Goal: Information Seeking & Learning: Check status

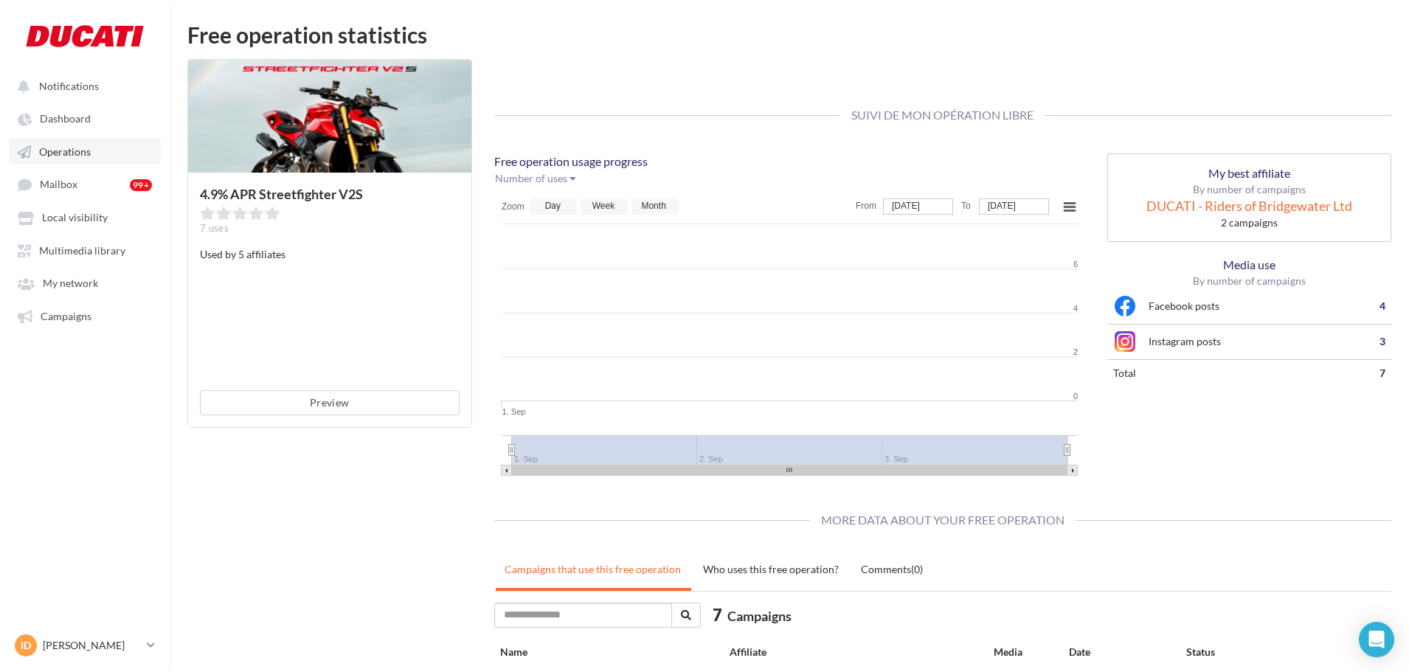
click at [70, 148] on span "Operations" at bounding box center [65, 151] width 52 height 13
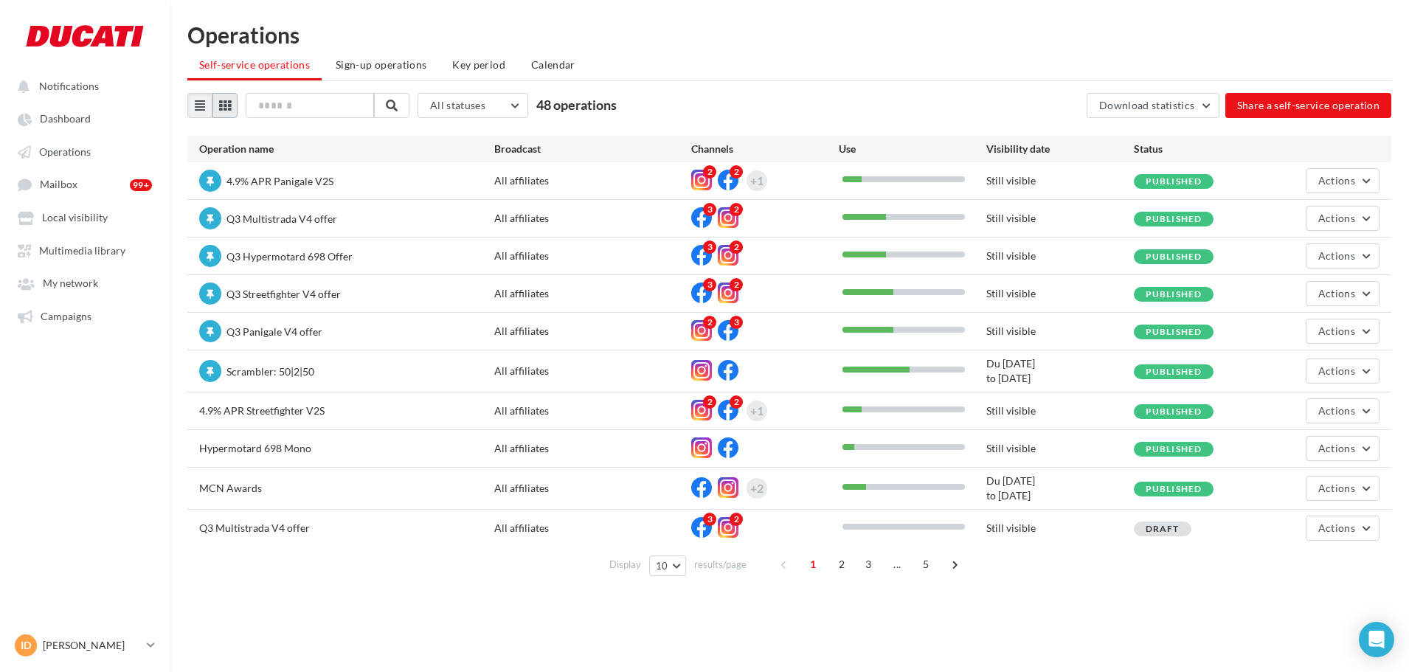
click at [226, 100] on icon at bounding box center [225, 106] width 12 height 12
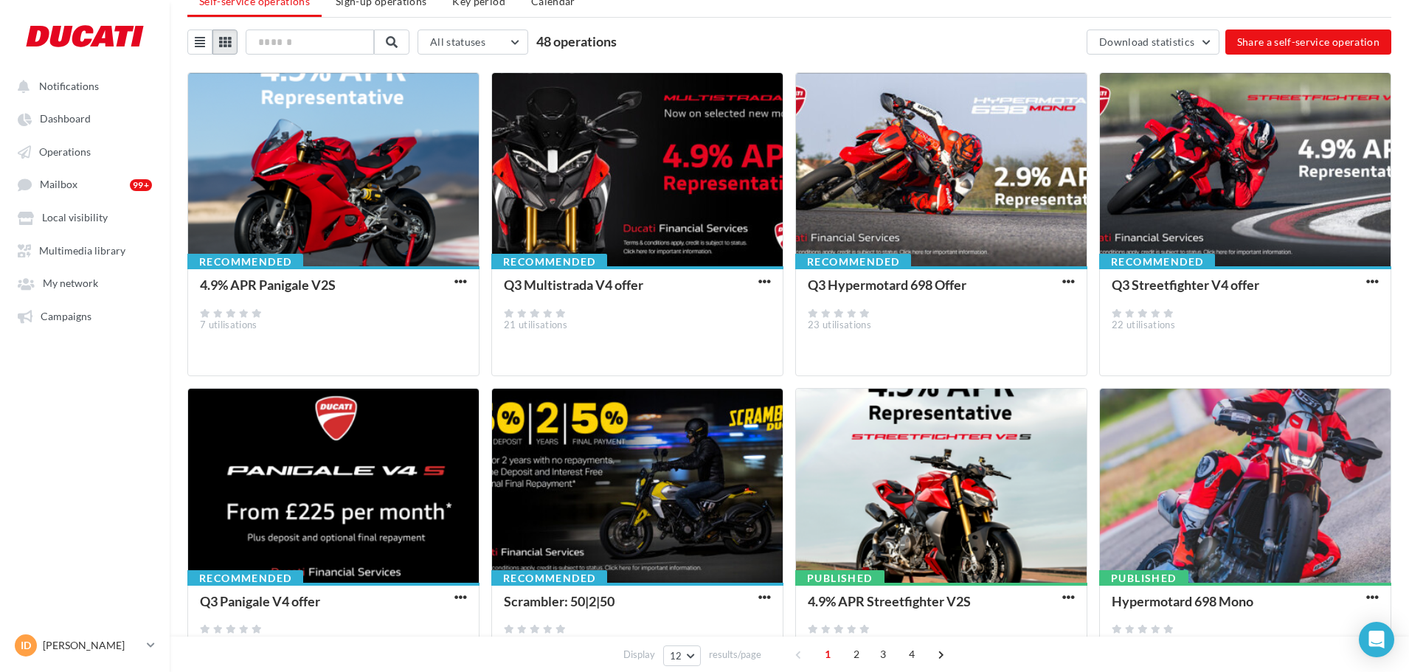
scroll to position [148, 0]
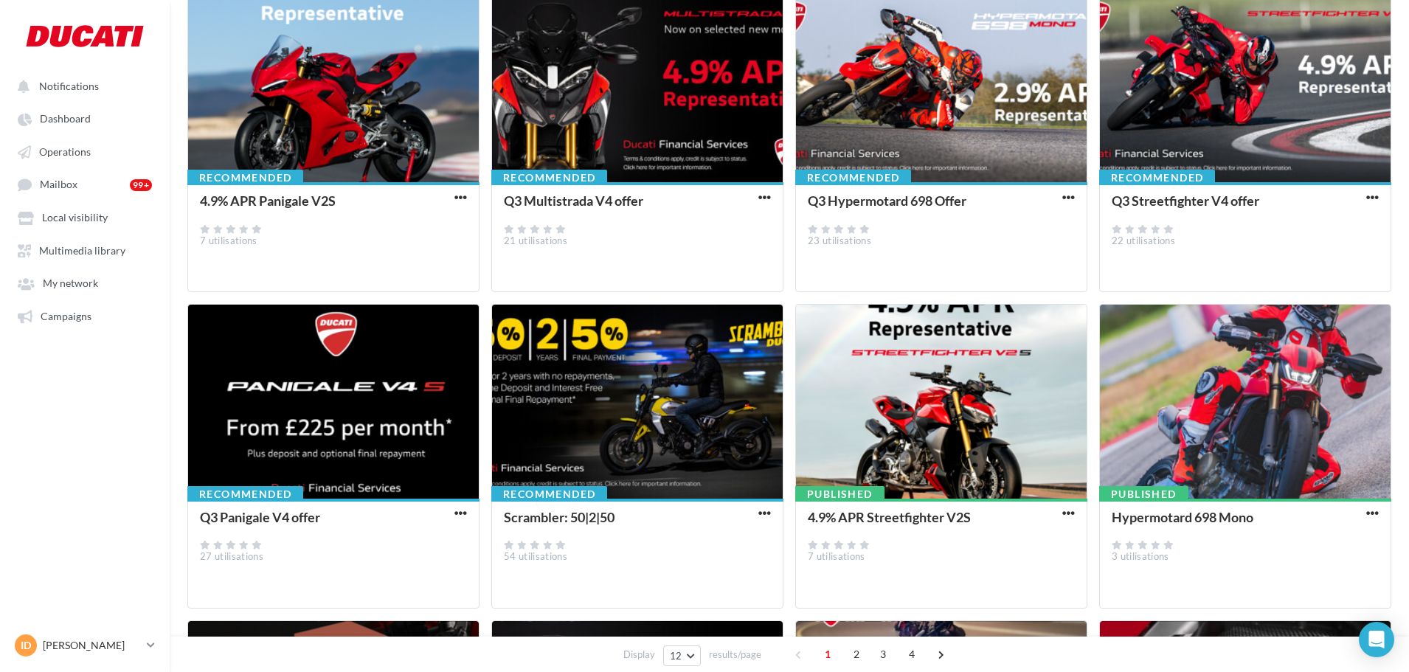
click at [452, 197] on button "button" at bounding box center [460, 198] width 18 height 15
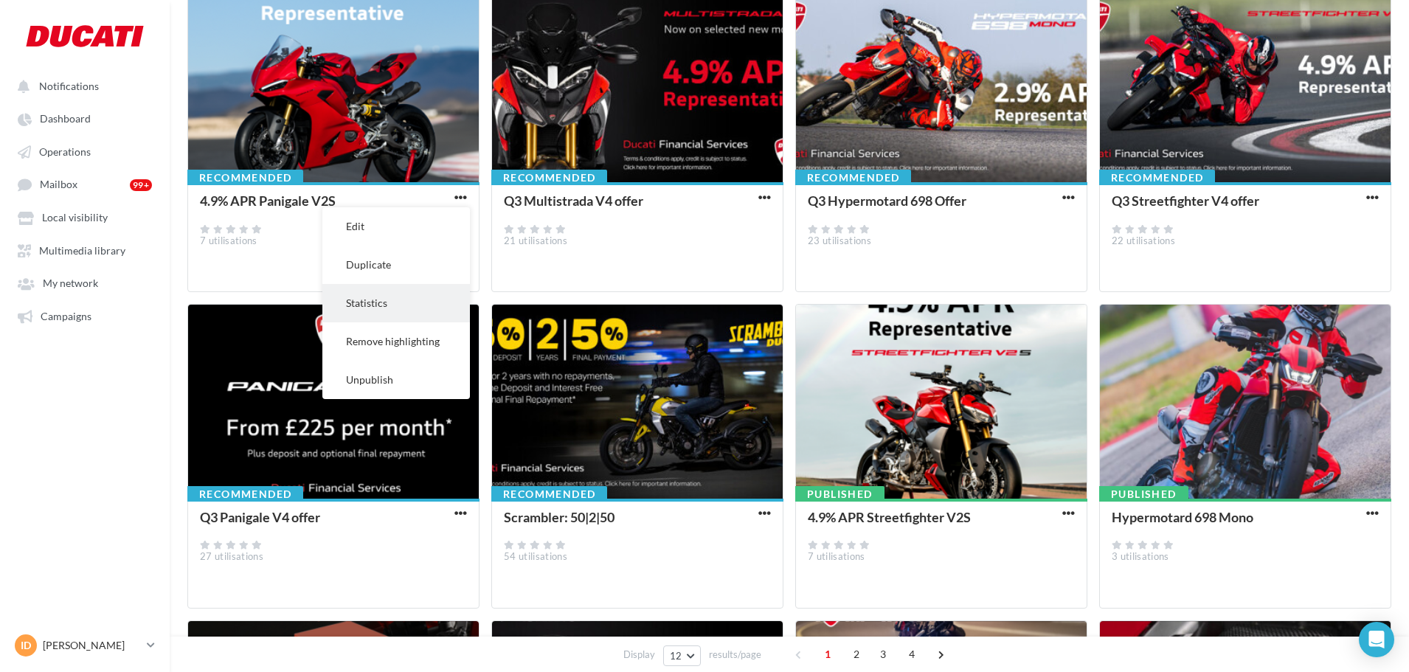
click at [422, 302] on button "Statistics" at bounding box center [396, 303] width 148 height 38
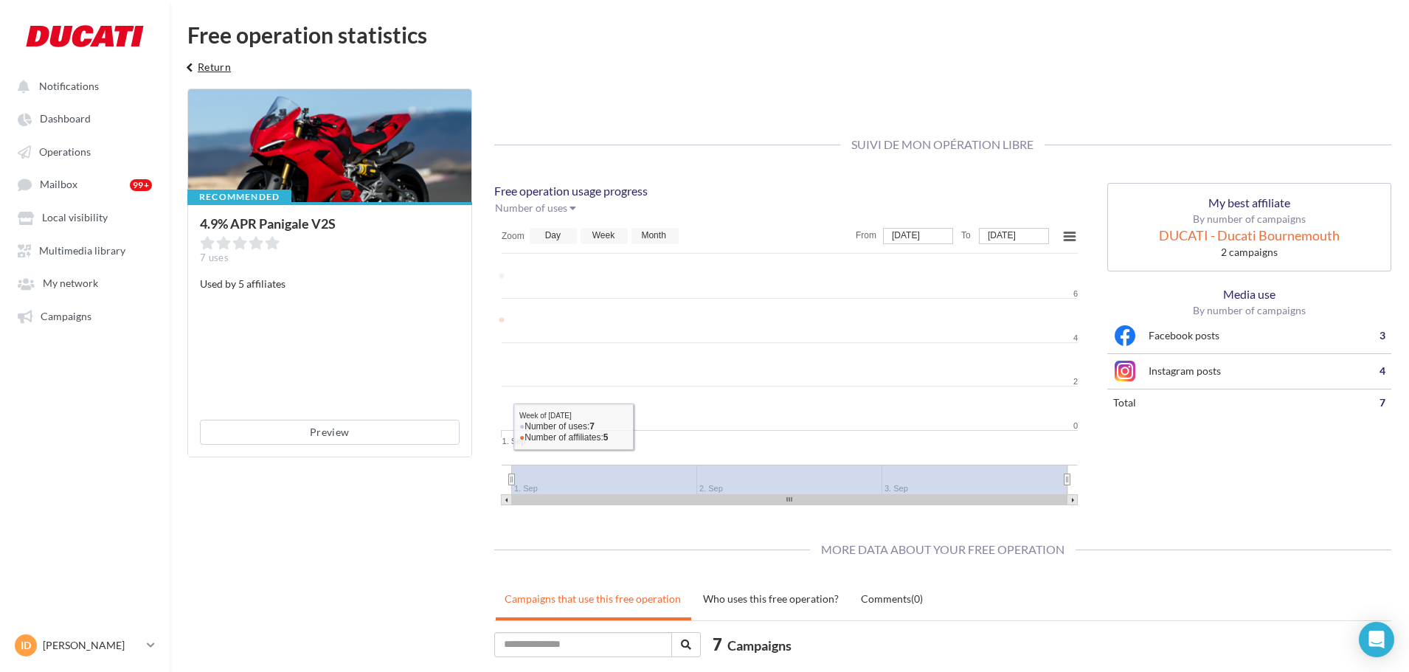
click at [207, 62] on button "keyboard_arrow_left Return" at bounding box center [206, 73] width 61 height 30
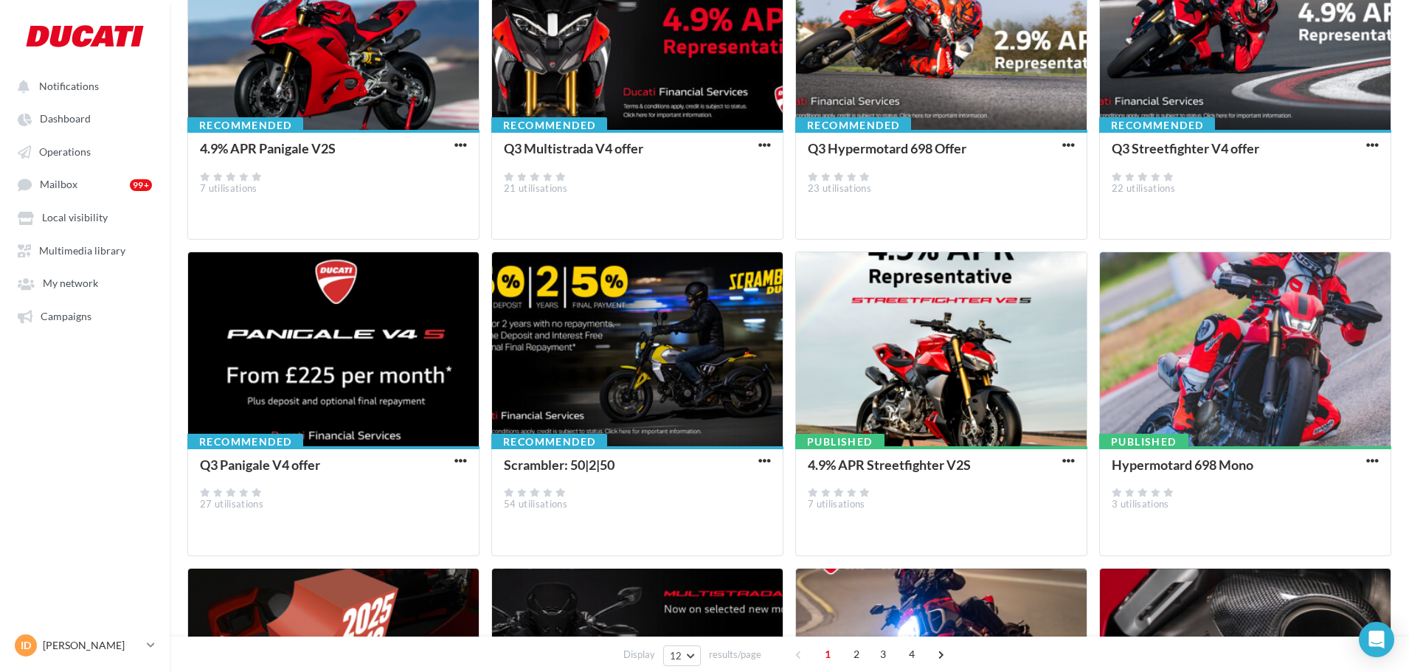
scroll to position [295, 0]
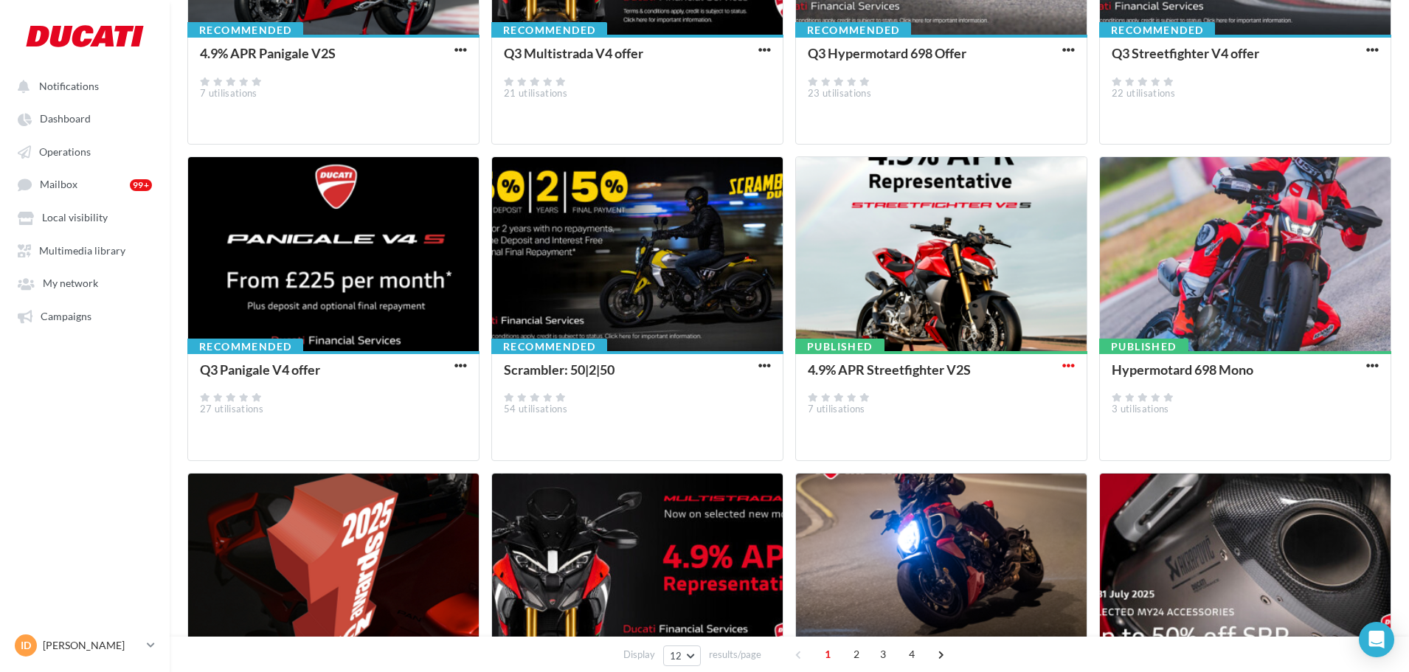
click at [1072, 364] on span "button" at bounding box center [1068, 365] width 13 height 13
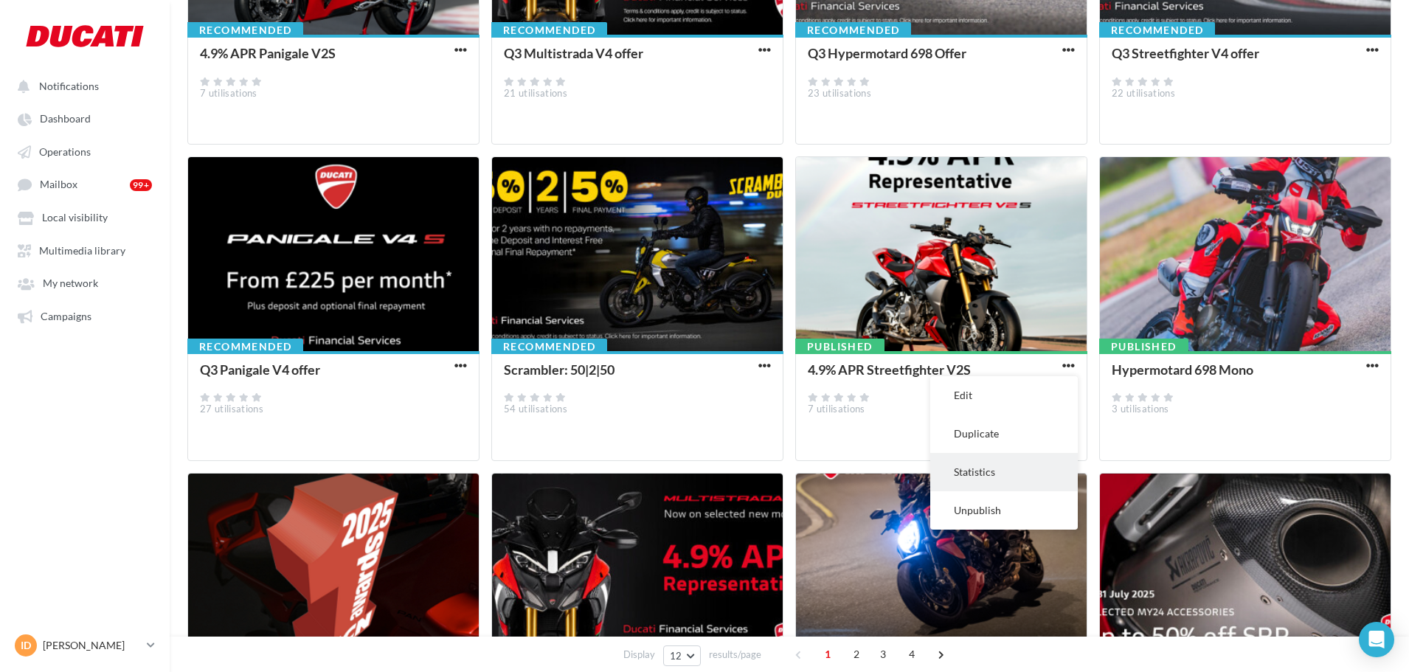
click at [993, 465] on button "Statistics" at bounding box center [1004, 472] width 148 height 38
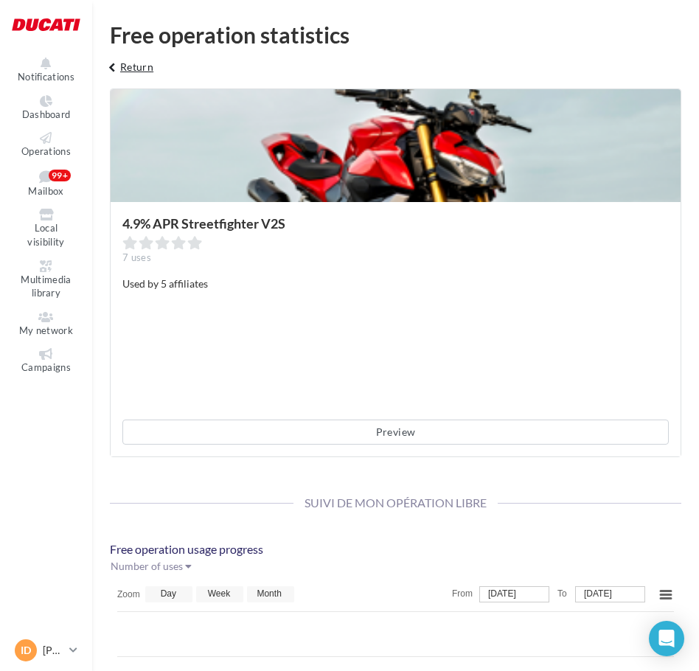
click at [136, 71] on button "keyboard_arrow_left Return" at bounding box center [128, 73] width 61 height 30
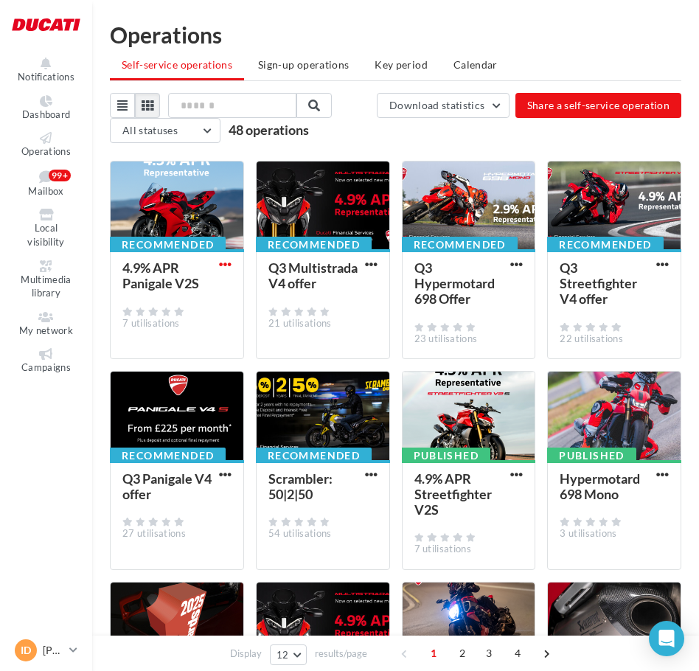
click at [221, 261] on span "button" at bounding box center [225, 264] width 13 height 13
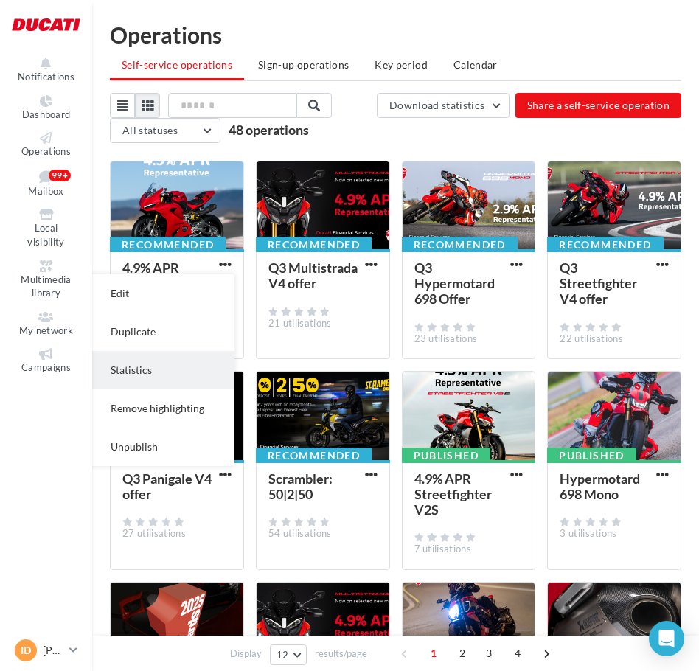
click at [164, 370] on button "Statistics" at bounding box center [161, 370] width 148 height 38
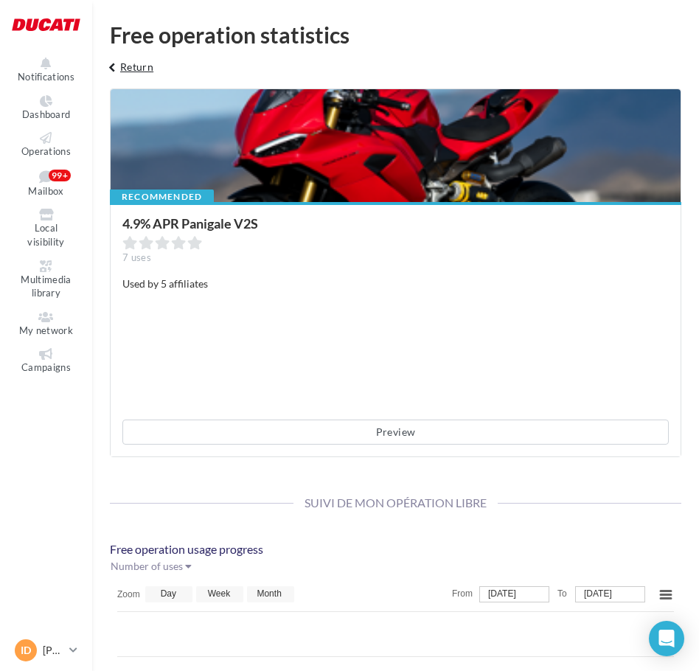
click at [136, 70] on button "keyboard_arrow_left Return" at bounding box center [128, 73] width 61 height 30
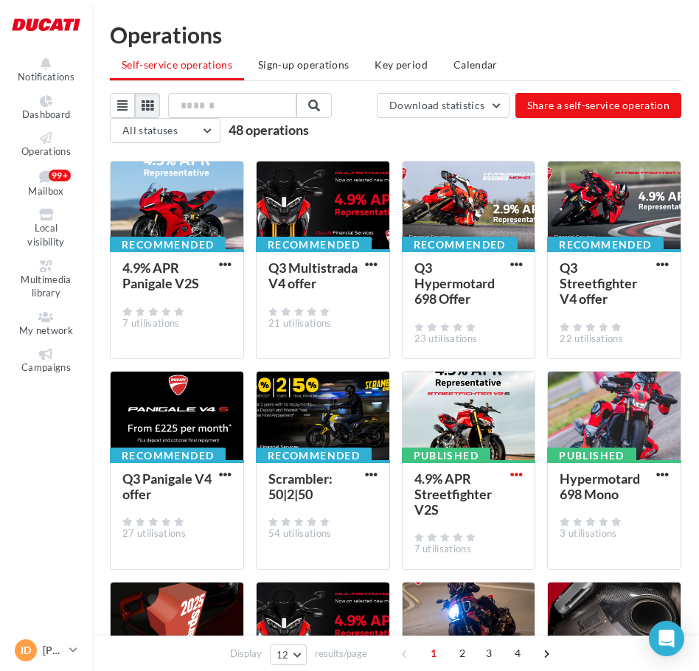
click at [515, 471] on span "button" at bounding box center [516, 474] width 13 height 13
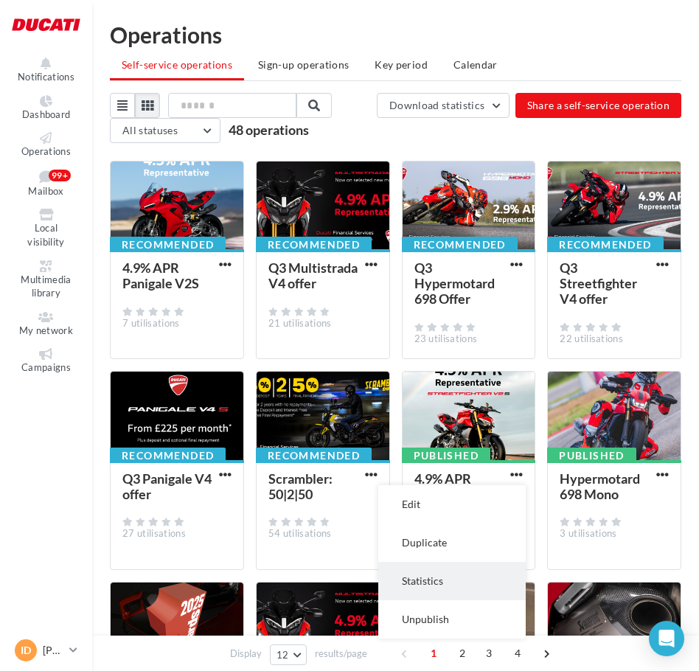
click at [460, 584] on button "Statistics" at bounding box center [452, 581] width 148 height 38
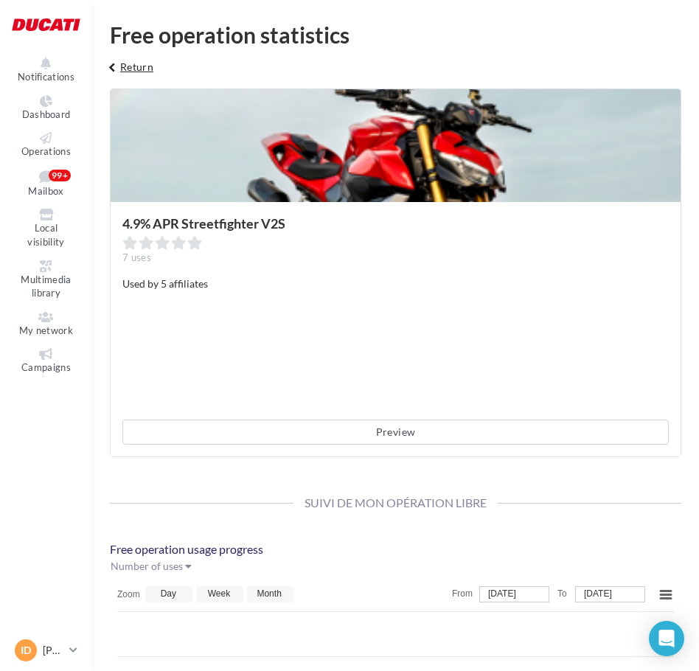
click at [117, 74] on icon "keyboard_arrow_left" at bounding box center [112, 67] width 16 height 15
